Goal: Transaction & Acquisition: Purchase product/service

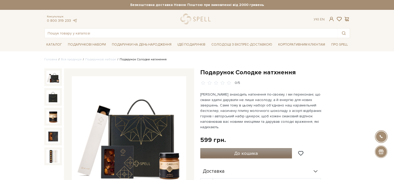
click at [263, 148] on button "До кошика" at bounding box center [246, 153] width 92 height 10
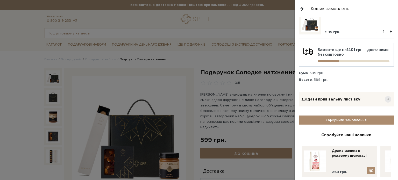
scroll to position [35, 0]
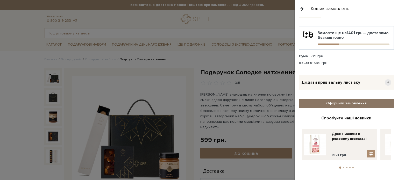
click at [353, 102] on link "Оформити замовлення" at bounding box center [346, 103] width 95 height 9
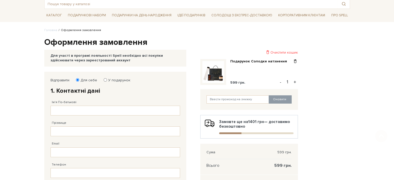
scroll to position [52, 0]
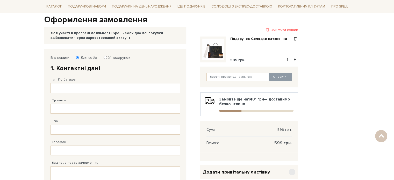
click at [117, 57] on label "У подарунок" at bounding box center [117, 57] width 25 height 5
click at [107, 57] on input "У подарунок" at bounding box center [105, 57] width 3 height 3
radio input "true"
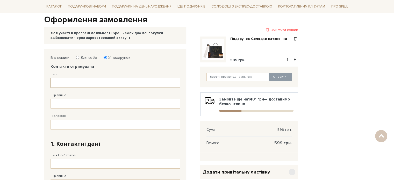
click at [112, 78] on input "Ім'я" at bounding box center [115, 83] width 129 height 10
type input "[PERSON_NAME]"
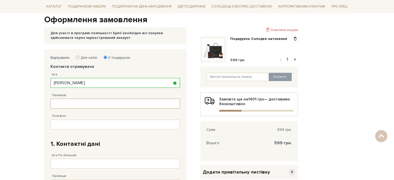
click at [142, 108] on input "Прізвище" at bounding box center [115, 104] width 129 height 10
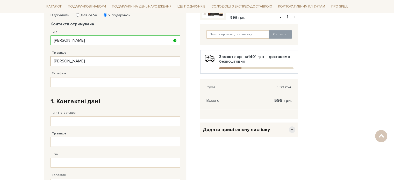
scroll to position [104, 0]
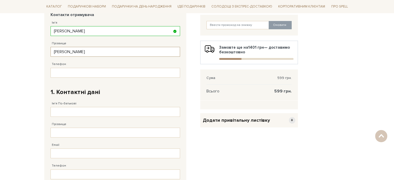
type input "[PERSON_NAME]"
click at [80, 69] on input "Телефон" at bounding box center [115, 73] width 129 height 10
type input "[PHONE_NUMBER]"
click at [153, 92] on h2 "1. Контактні дані" at bounding box center [115, 92] width 129 height 8
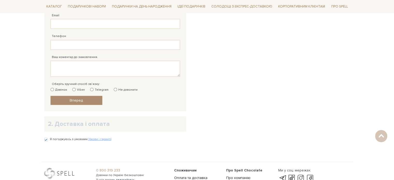
scroll to position [78, 0]
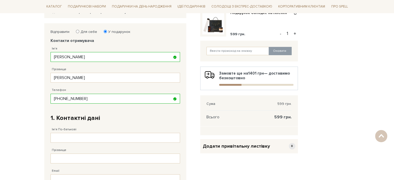
click at [91, 33] on label "Для себе" at bounding box center [87, 32] width 20 height 5
click at [79, 33] on input "Для себе" at bounding box center [77, 31] width 3 height 3
radio input "true"
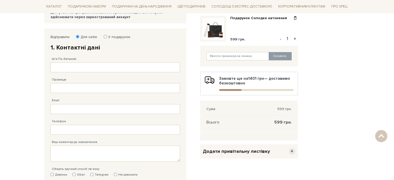
scroll to position [52, 0]
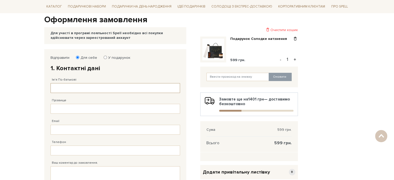
drag, startPoint x: 73, startPoint y: 91, endPoint x: 76, endPoint y: 90, distance: 3.3
click at [73, 91] on input "Ім'я По-батькові" at bounding box center [115, 88] width 129 height 10
click at [101, 102] on div "Прізвище Заповніть поле від 1 до 128 символів!" at bounding box center [115, 103] width 129 height 21
click at [98, 105] on input "Прізвище" at bounding box center [115, 109] width 129 height 10
click at [90, 90] on input "[PERSON_NAME]" at bounding box center [115, 88] width 129 height 10
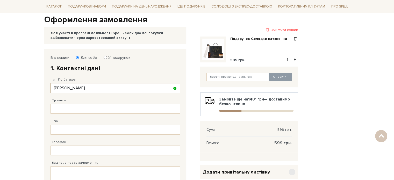
type input "[PERSON_NAME]"
click at [81, 115] on div "Email Адрес уже зареєстровано! Некорректна адреса!" at bounding box center [115, 124] width 129 height 21
click at [82, 112] on input "Прізвище" at bounding box center [115, 109] width 129 height 10
type input "[PERSON_NAME]"
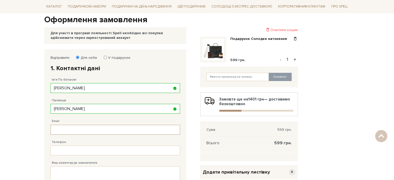
click at [100, 126] on input "Email" at bounding box center [115, 130] width 129 height 10
type input "[EMAIL_ADDRESS][DOMAIN_NAME]"
click at [113, 118] on div "Email [EMAIL_ADDRESS][DOMAIN_NAME] Адрес уже зареєстровано! Некорректна адреса!" at bounding box center [115, 124] width 129 height 21
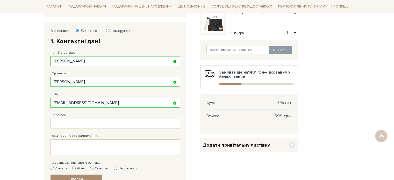
scroll to position [104, 0]
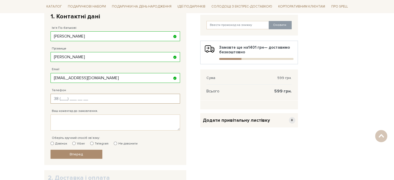
click at [107, 98] on input "Телефон" at bounding box center [115, 99] width 129 height 10
type input "[PHONE_NUMBER]"
click at [95, 86] on div "Телефон [PHONE_NUMBER] Заповніть поле!" at bounding box center [115, 93] width 129 height 21
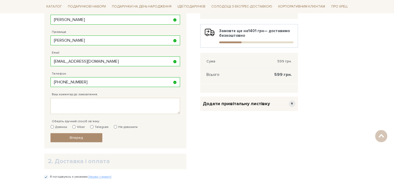
scroll to position [129, 0]
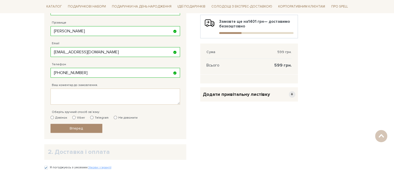
click at [73, 117] on input "Viber" at bounding box center [73, 117] width 3 height 3
radio input "true"
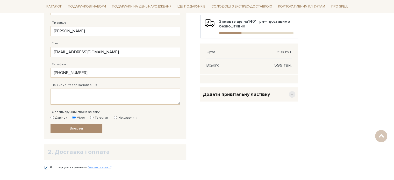
click at [118, 118] on label "Не дзвонити" at bounding box center [126, 118] width 24 height 5
click at [117, 118] on input "Не дзвонити" at bounding box center [115, 117] width 3 height 3
radio input "true"
click at [99, 129] on link "Вперед" at bounding box center [77, 128] width 52 height 9
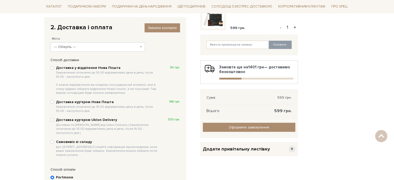
scroll to position [75, 0]
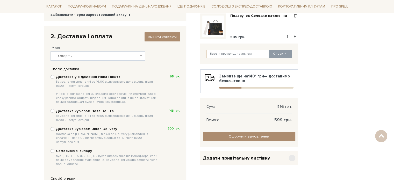
click at [102, 51] on span "--- Оберіть ---" at bounding box center [98, 55] width 95 height 9
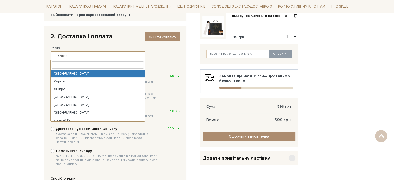
click at [87, 66] on input "search" at bounding box center [98, 64] width 92 height 7
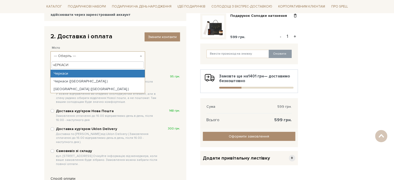
type input "чЕРКАСИ"
select select "Черкаси"
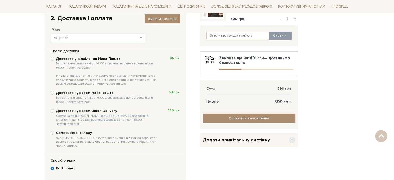
scroll to position [101, 0]
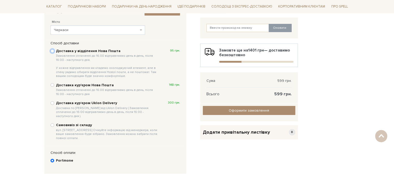
click at [53, 49] on input "Доставка у відділення Нова Пошта Замовлення сплаченні до 16:00 відправляємо ден…" at bounding box center [53, 51] width 4 height 4
radio input "true"
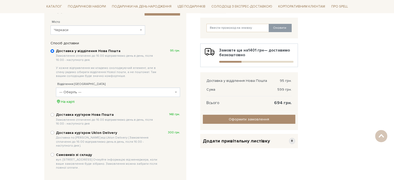
click at [92, 90] on span "--- Оберіть ---" at bounding box center [116, 92] width 114 height 5
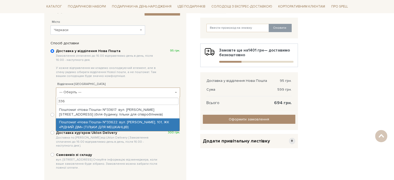
type input "336"
select select "Поштомат «Нова Пошта» №33622: вул. [PERSON_NAME], 101, ЖК «РІДНИЙ ДІМ» (ТІЛЬКИ …"
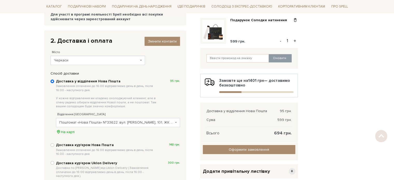
scroll to position [104, 0]
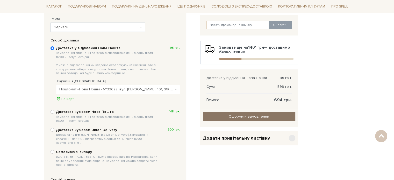
click at [247, 114] on input "Оформити замовлення" at bounding box center [249, 116] width 92 height 9
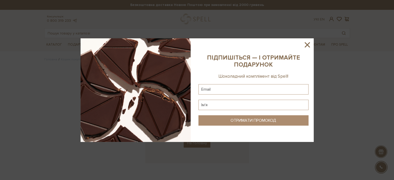
click at [306, 44] on icon at bounding box center [307, 44] width 5 height 5
